Goal: Communication & Community: Participate in discussion

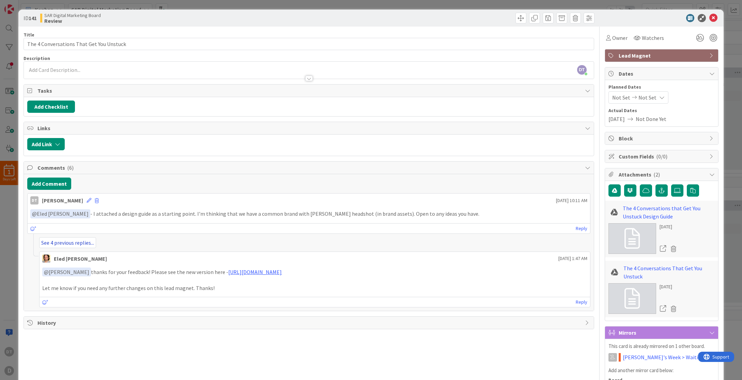
click at [66, 244] on link "See 4 previous replies..." at bounding box center [67, 242] width 57 height 11
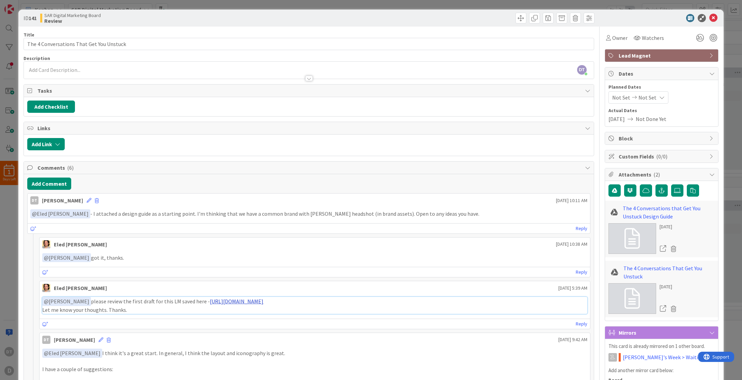
click at [251, 301] on link "[URL][DOMAIN_NAME]" at bounding box center [236, 301] width 53 height 7
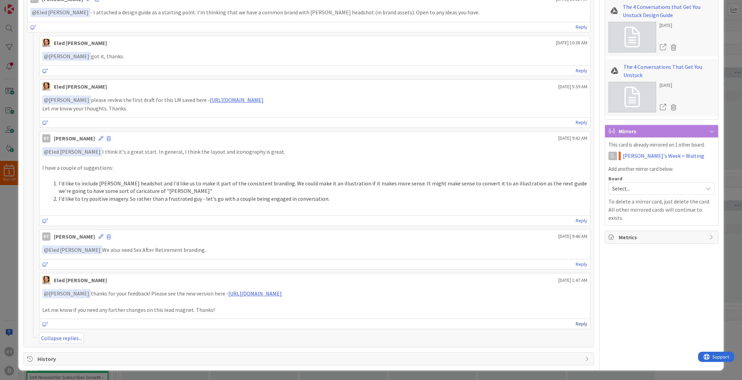
click at [578, 321] on link "Reply" at bounding box center [581, 323] width 12 height 9
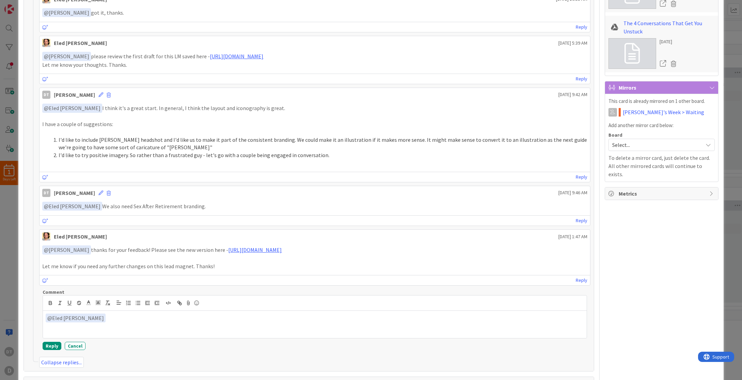
scroll to position [269, 0]
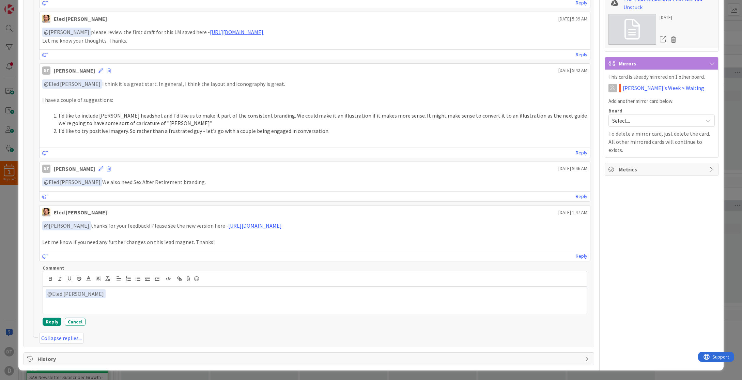
click at [108, 292] on p "﻿ @ Eled [PERSON_NAME] ﻿" at bounding box center [315, 293] width 538 height 9
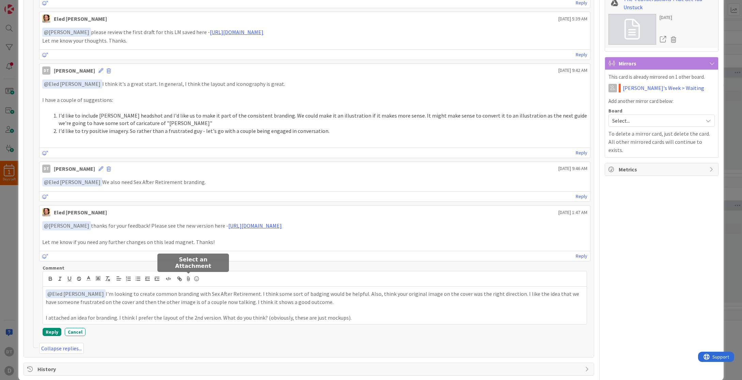
click at [190, 276] on icon at bounding box center [188, 279] width 8 height 10
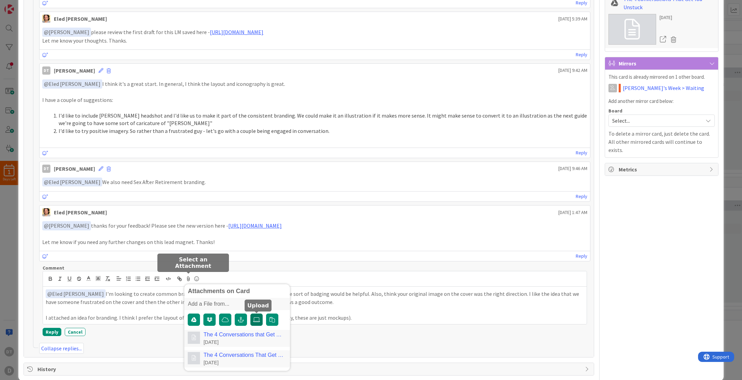
click at [256, 319] on icon at bounding box center [256, 319] width 7 height 5
click at [250, 313] on input "file" at bounding box center [250, 313] width 0 height 0
click at [54, 330] on button "Reply" at bounding box center [52, 332] width 19 height 8
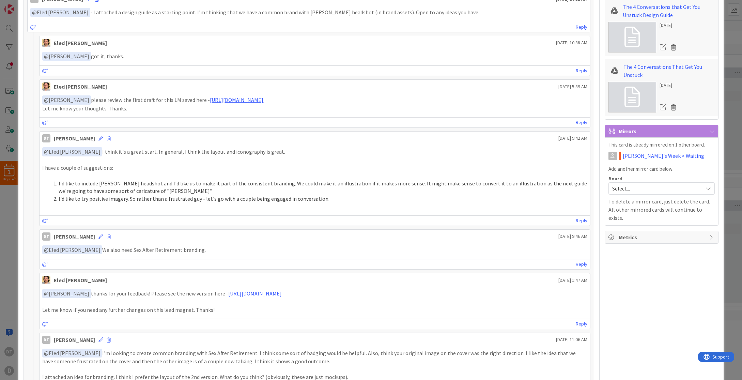
scroll to position [268, 0]
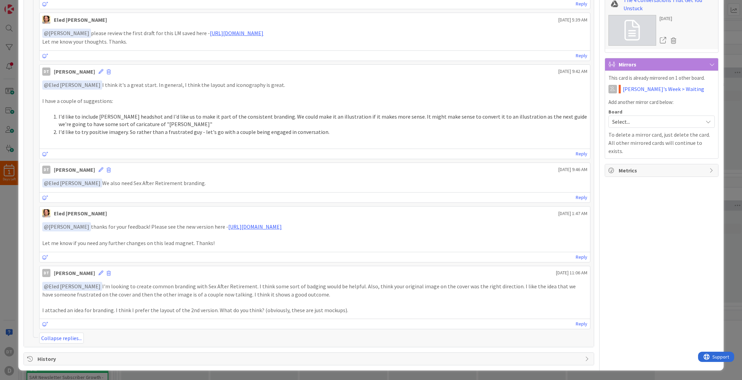
click at [107, 304] on p at bounding box center [314, 302] width 544 height 8
click at [352, 297] on p "﻿ @ Eled [PERSON_NAME] ﻿ I'm looking to create common branding with Sex After R…" at bounding box center [314, 290] width 544 height 17
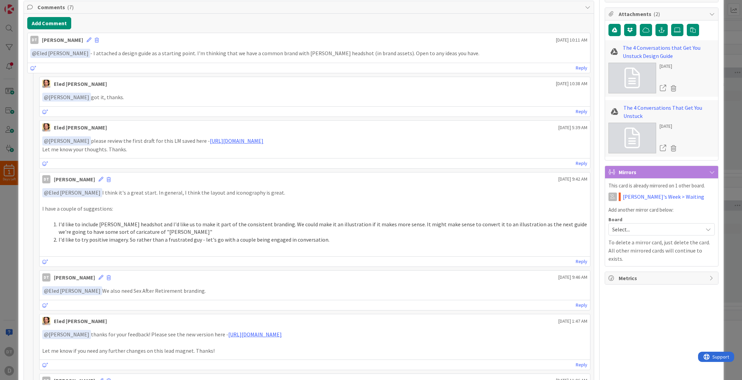
scroll to position [93, 0]
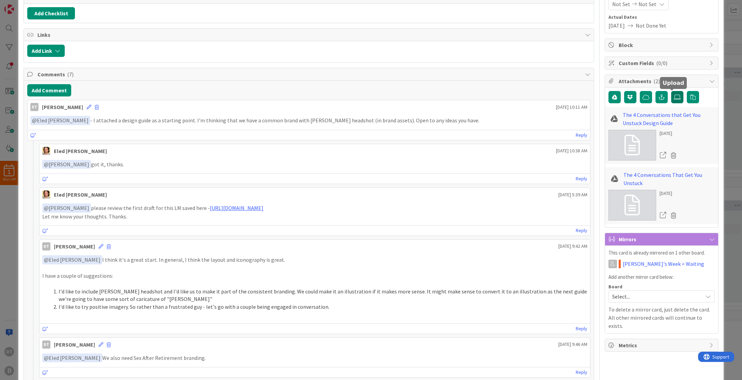
click at [673, 96] on icon at bounding box center [676, 96] width 7 height 5
click at [671, 91] on input "file" at bounding box center [671, 91] width 0 height 0
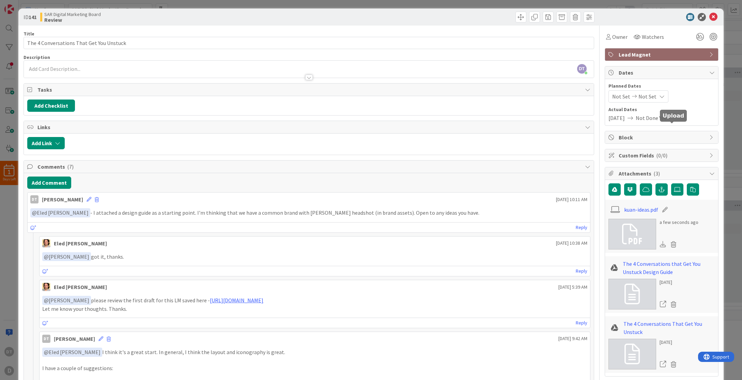
scroll to position [0, 0]
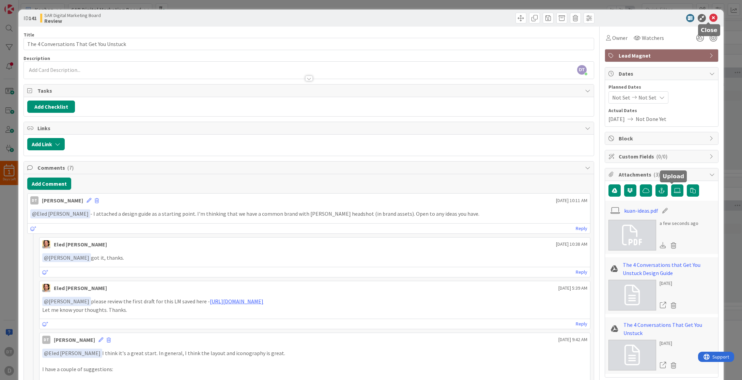
click at [710, 17] on icon at bounding box center [713, 18] width 8 height 8
